Goal: Information Seeking & Learning: Learn about a topic

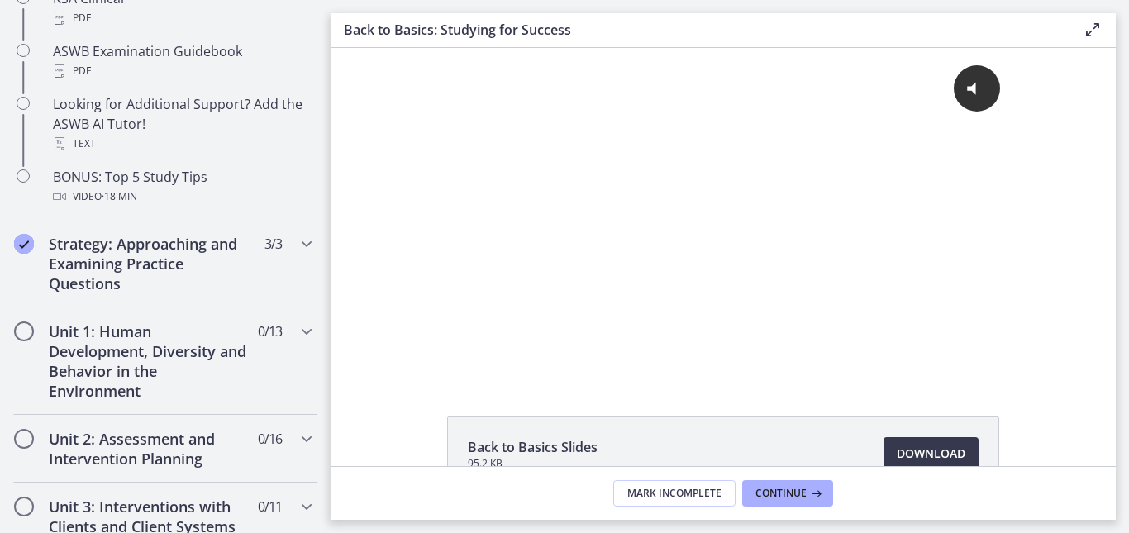
scroll to position [818, 0]
click at [181, 378] on h2 "Unit 1: Human Development, Diversity and Behavior in the Environment" at bounding box center [150, 360] width 202 height 79
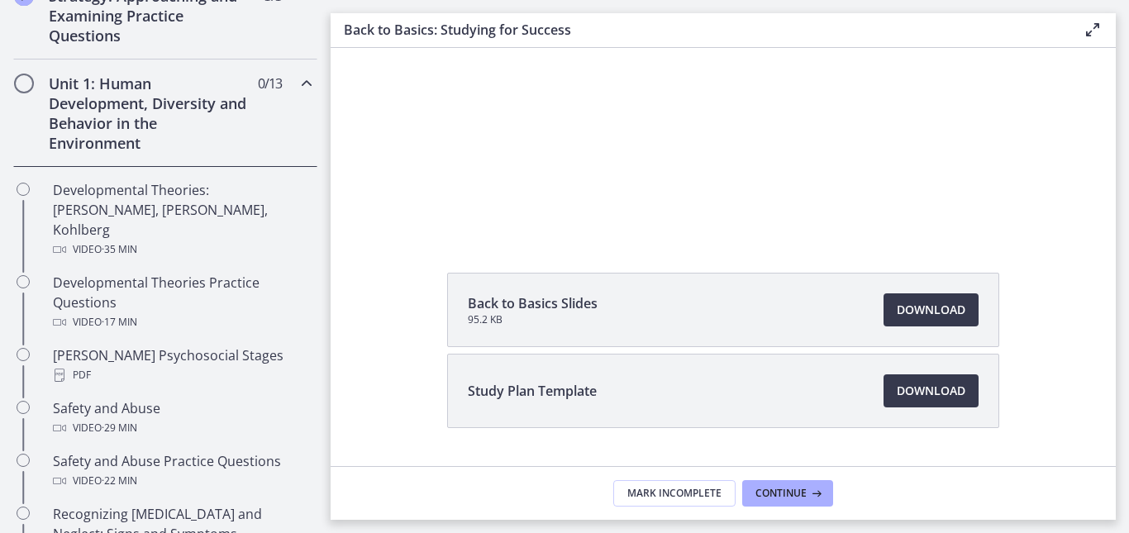
scroll to position [171, 0]
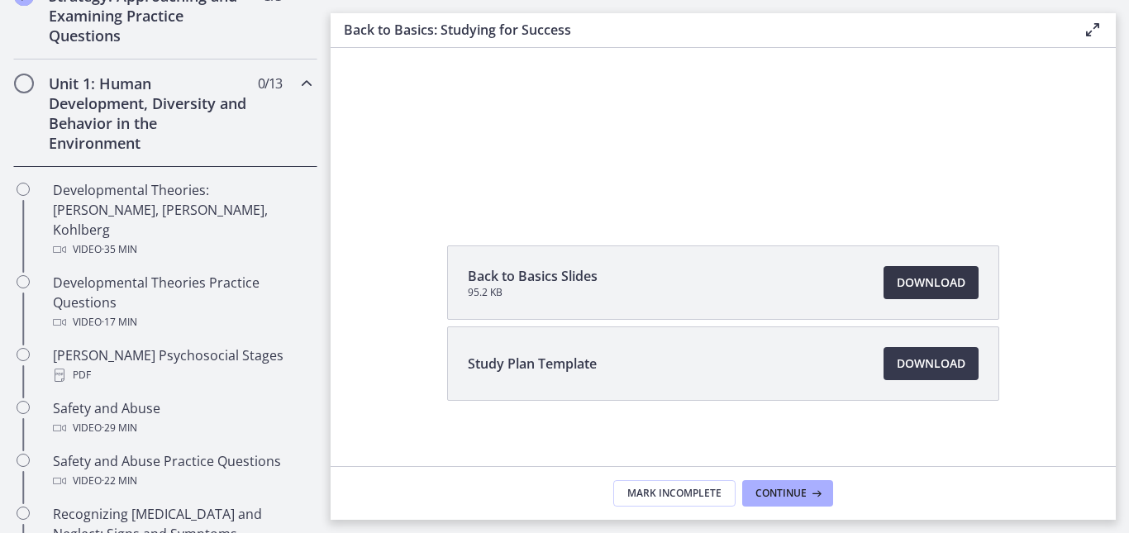
click at [910, 278] on span "Download Opens in a new window" at bounding box center [930, 283] width 69 height 20
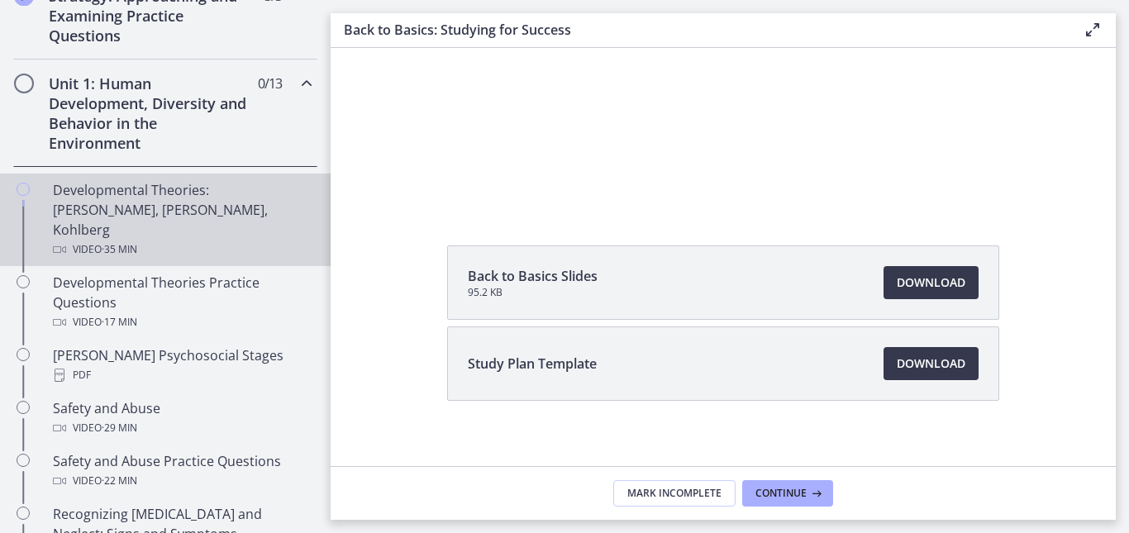
click at [165, 217] on div "Developmental Theories: [PERSON_NAME], [PERSON_NAME], Kohlberg Video · 35 min" at bounding box center [182, 219] width 258 height 79
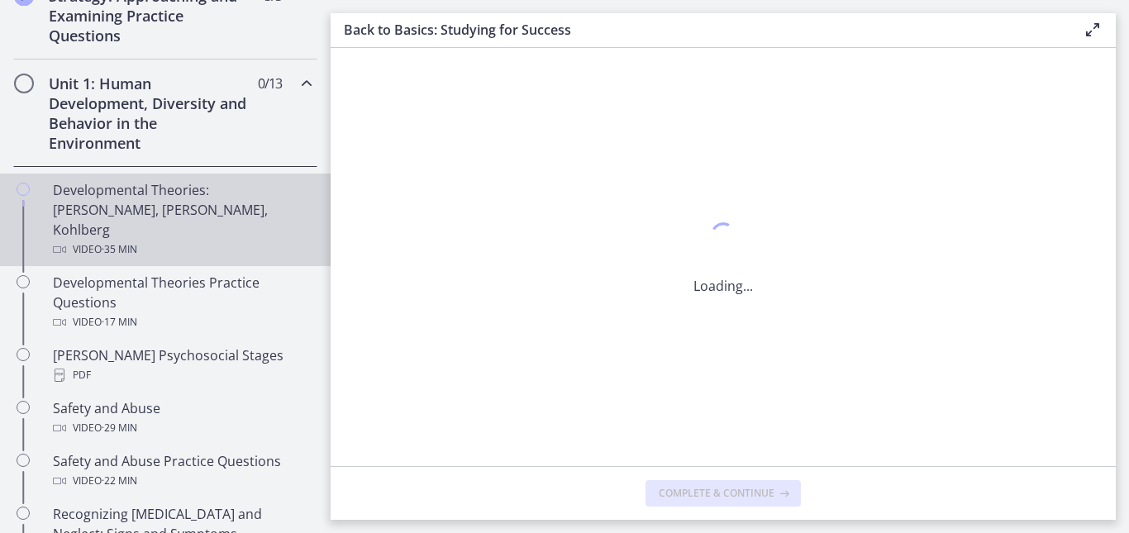
scroll to position [0, 0]
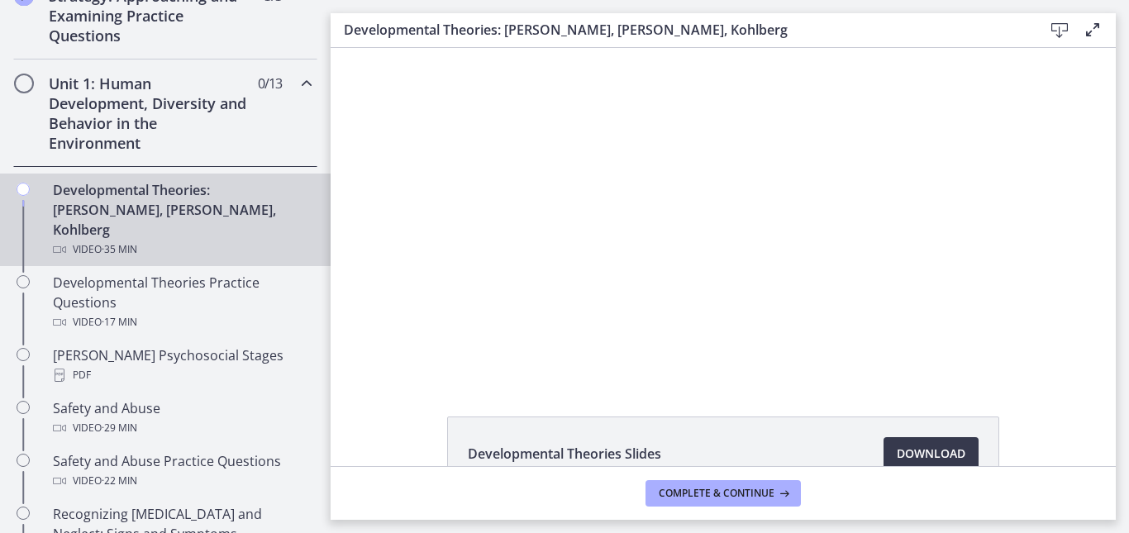
scroll to position [104, 0]
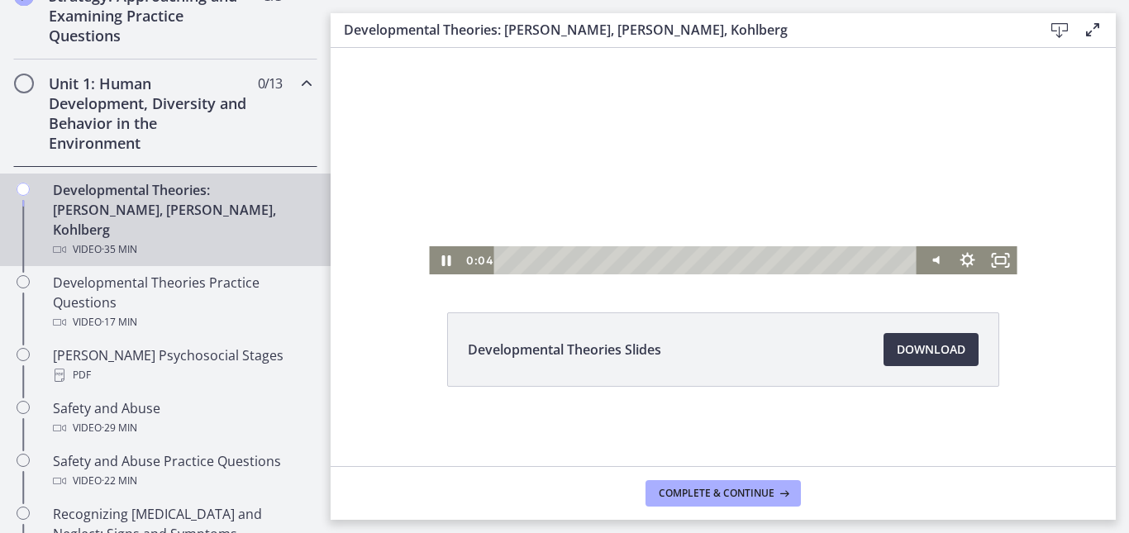
click at [611, 173] on div at bounding box center [722, 109] width 587 height 330
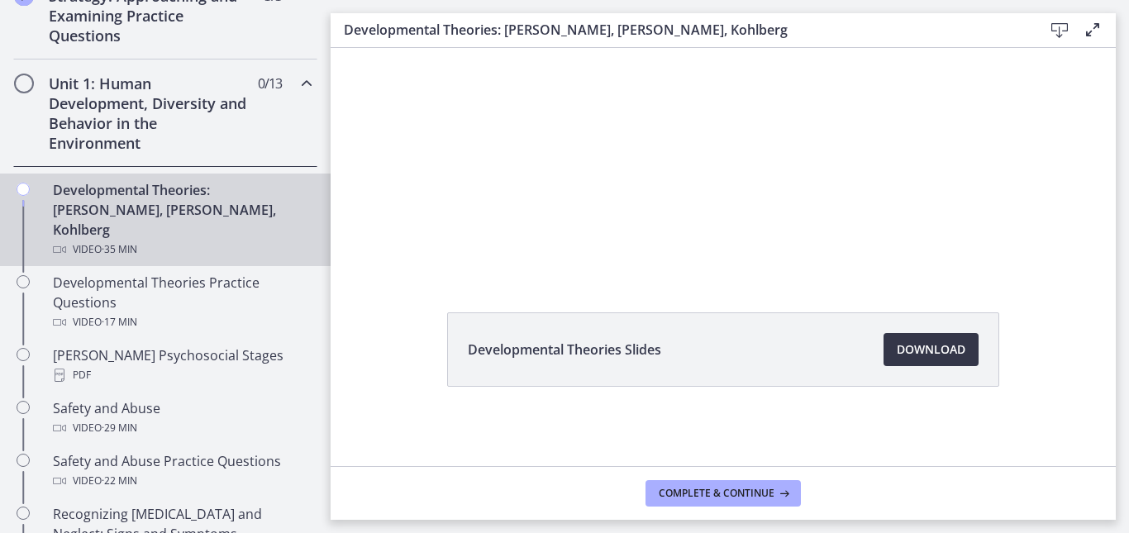
click at [920, 353] on span "Download Opens in a new window" at bounding box center [930, 350] width 69 height 20
